Goal: Task Accomplishment & Management: Use online tool/utility

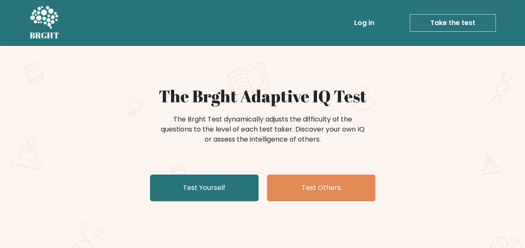
click at [362, 24] on link "Log in" at bounding box center [364, 23] width 27 height 17
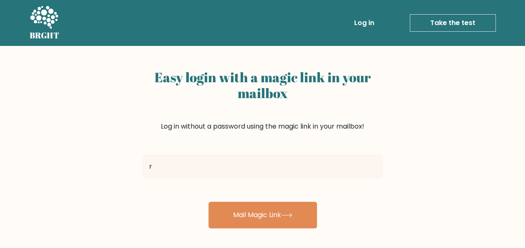
type input "[EMAIL_ADDRESS][DOMAIN_NAME]"
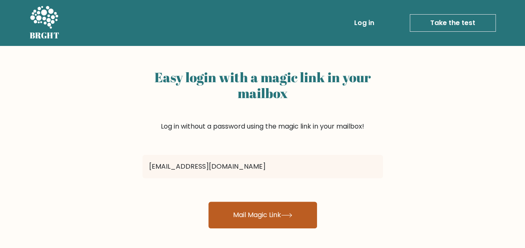
click at [253, 227] on button "Mail Magic Link" at bounding box center [263, 215] width 109 height 27
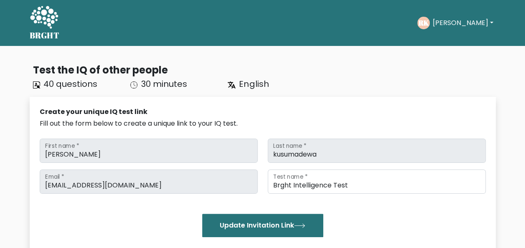
click at [75, 84] on span "40 questions" at bounding box center [70, 84] width 54 height 12
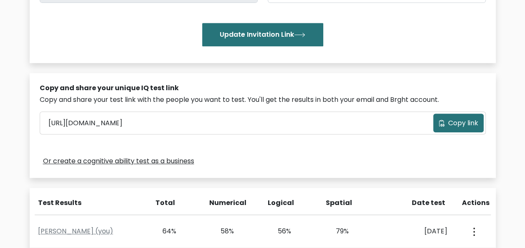
scroll to position [191, 0]
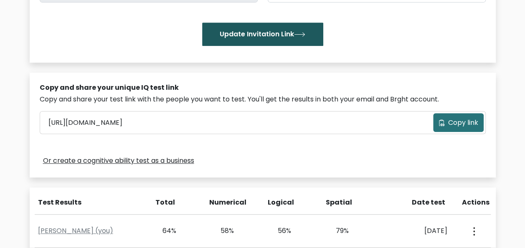
click at [263, 25] on button "Update Invitation Link" at bounding box center [262, 34] width 121 height 23
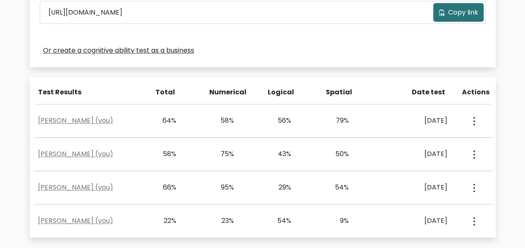
scroll to position [301, 0]
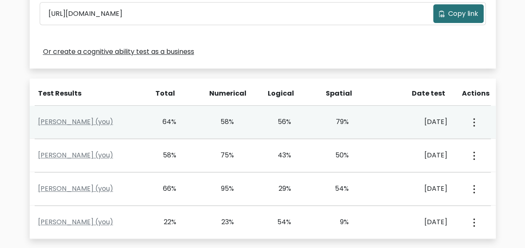
click at [474, 120] on icon "button" at bounding box center [475, 122] width 2 height 8
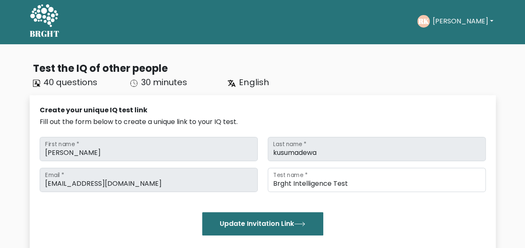
scroll to position [0, 0]
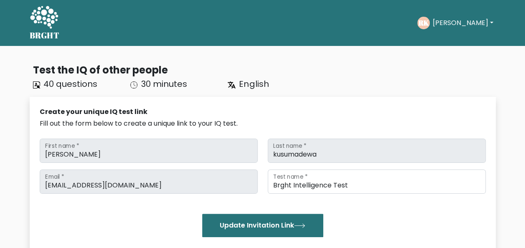
click at [454, 22] on button "Raden" at bounding box center [463, 23] width 66 height 11
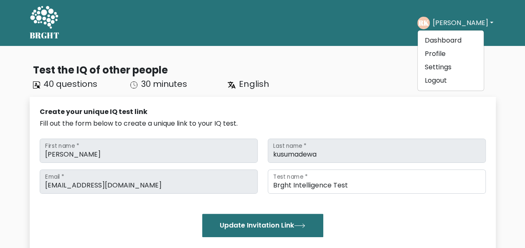
click at [43, 22] on icon at bounding box center [44, 17] width 29 height 25
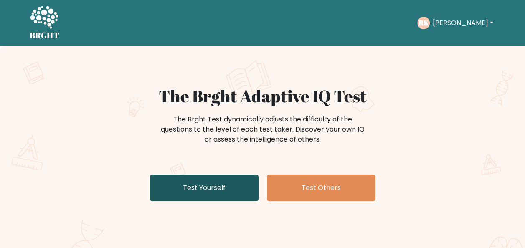
click at [211, 190] on link "Test Yourself" at bounding box center [204, 188] width 109 height 27
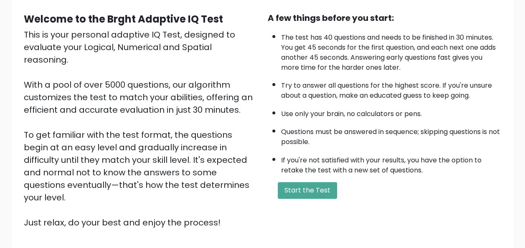
scroll to position [74, 0]
